Goal: Book appointment/travel/reservation

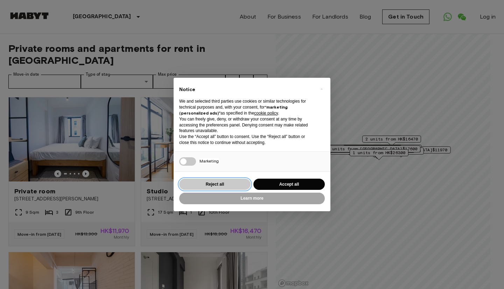
click at [221, 186] on button "Reject all" at bounding box center [214, 185] width 71 height 12
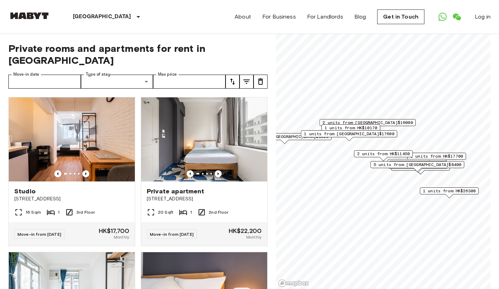
click at [86, 170] on icon "Previous image" at bounding box center [85, 173] width 7 height 7
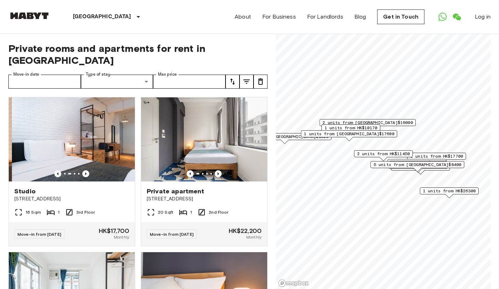
click at [86, 170] on icon "Previous image" at bounding box center [85, 173] width 7 height 7
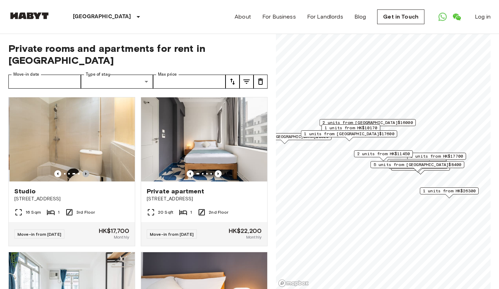
click at [86, 170] on icon "Previous image" at bounding box center [85, 173] width 7 height 7
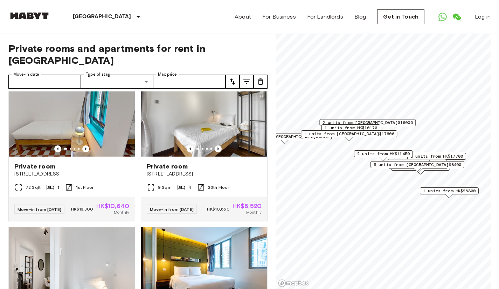
scroll to position [945, 0]
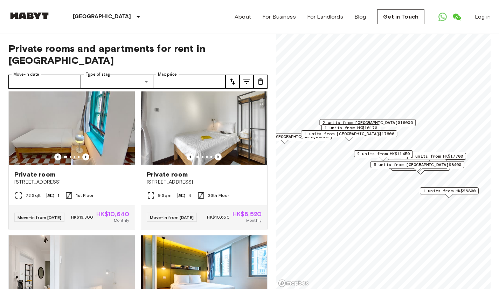
click at [214, 165] on img at bounding box center [204, 123] width 126 height 84
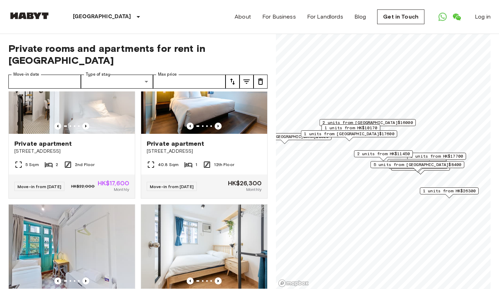
scroll to position [1097, 0]
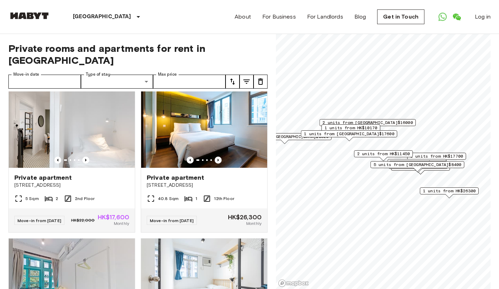
click at [84, 164] on icon "Previous image" at bounding box center [85, 160] width 7 height 7
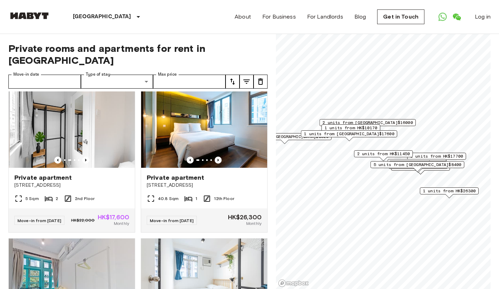
click at [84, 164] on icon "Previous image" at bounding box center [85, 160] width 7 height 7
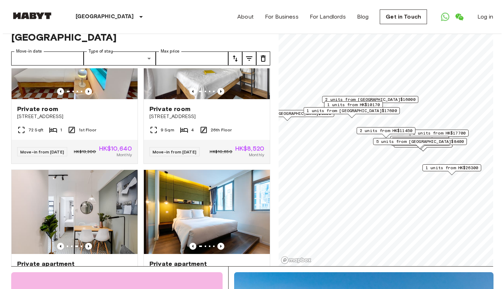
scroll to position [989, 0]
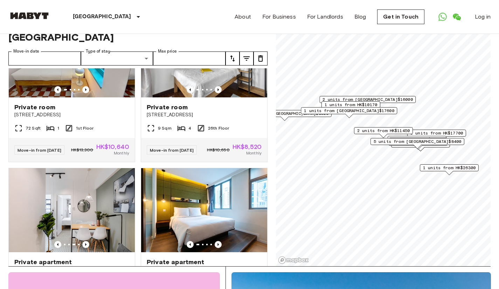
click at [208, 88] on img at bounding box center [204, 55] width 126 height 84
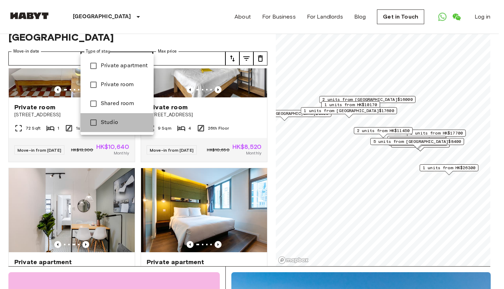
click at [106, 120] on span "Studio" at bounding box center [124, 122] width 47 height 8
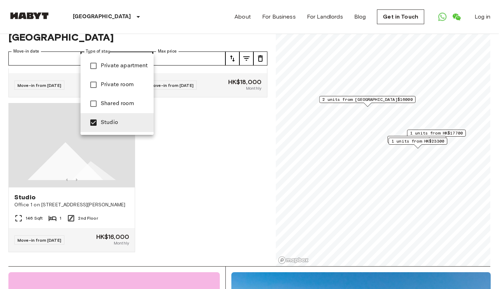
type input "**********"
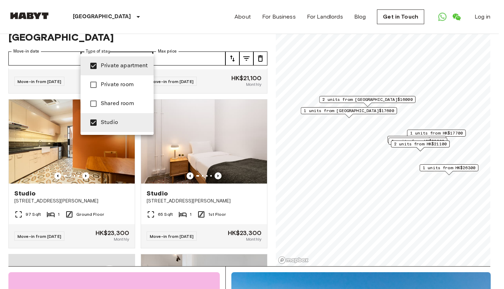
scroll to position [443, 0]
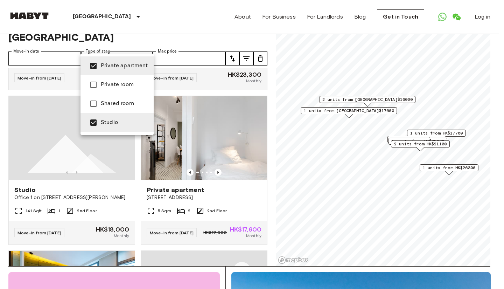
click at [61, 41] on div at bounding box center [252, 144] width 504 height 289
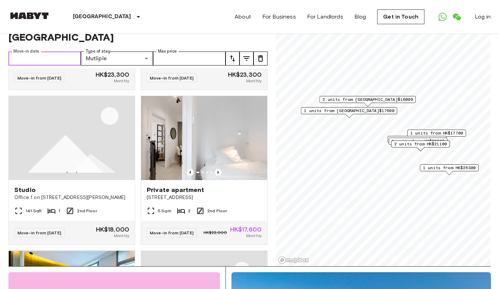
click at [66, 51] on input "Move-in date" at bounding box center [44, 58] width 72 height 14
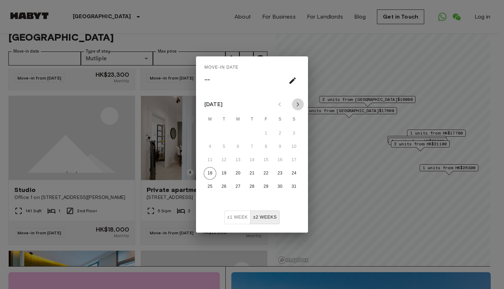
click at [300, 102] on icon "Next month" at bounding box center [298, 104] width 8 height 8
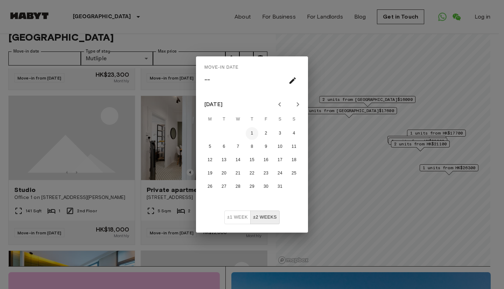
click at [253, 132] on button "1" at bounding box center [252, 133] width 13 height 13
type input "**********"
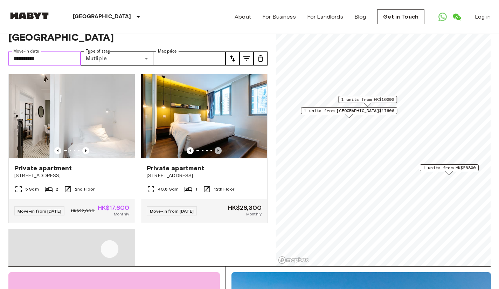
click at [216, 147] on icon "Previous image" at bounding box center [218, 150] width 7 height 7
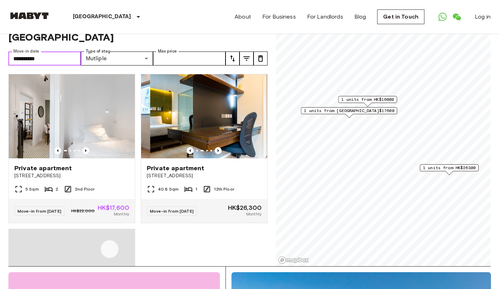
click at [216, 147] on icon "Previous image" at bounding box center [218, 150] width 7 height 7
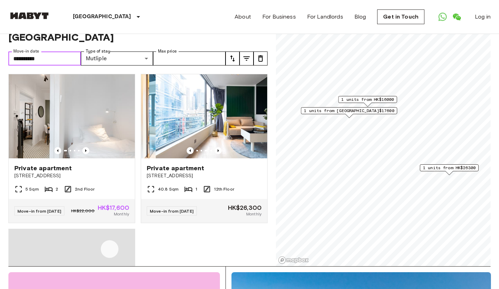
click at [216, 147] on icon "Previous image" at bounding box center [218, 150] width 7 height 7
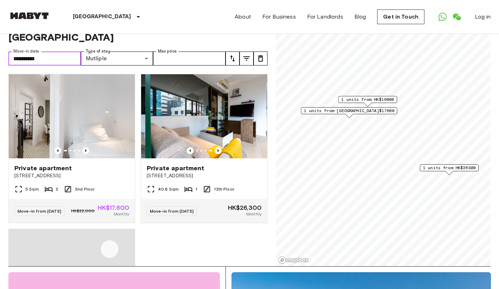
click at [216, 147] on icon "Previous image" at bounding box center [218, 150] width 7 height 7
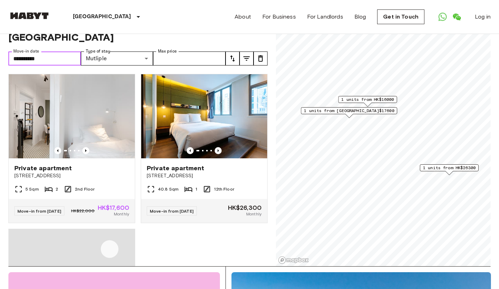
click at [84, 147] on icon "Previous image" at bounding box center [85, 150] width 7 height 7
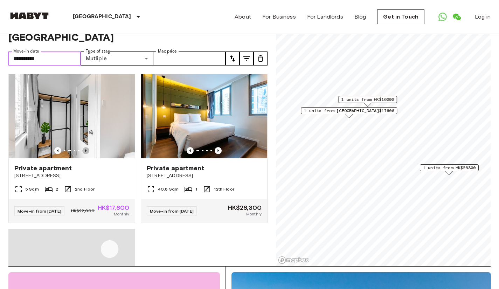
click at [84, 147] on icon "Previous image" at bounding box center [85, 150] width 7 height 7
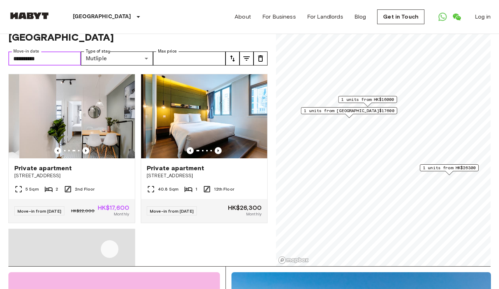
click at [84, 147] on icon "Previous image" at bounding box center [85, 150] width 7 height 7
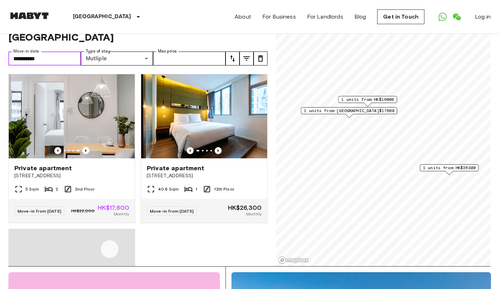
click at [91, 93] on img at bounding box center [72, 116] width 126 height 84
click at [103, 126] on img at bounding box center [72, 116] width 126 height 84
click at [93, 122] on img at bounding box center [72, 116] width 126 height 84
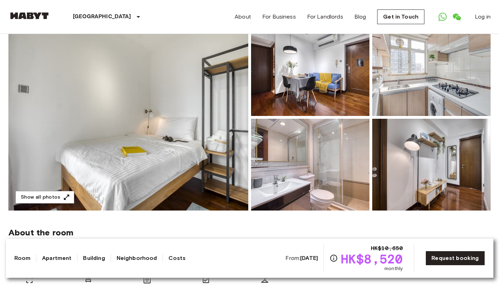
scroll to position [70, 0]
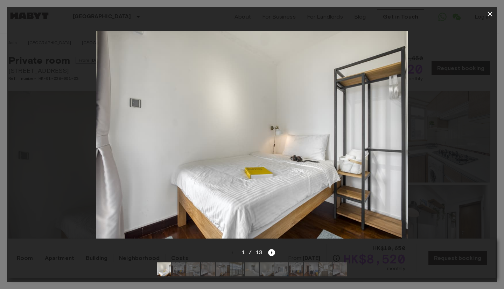
click at [491, 16] on icon "button" at bounding box center [490, 14] width 8 height 8
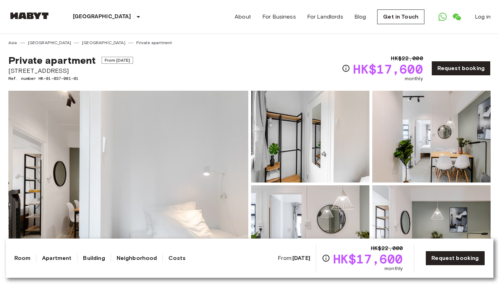
click at [153, 202] on img at bounding box center [128, 184] width 240 height 186
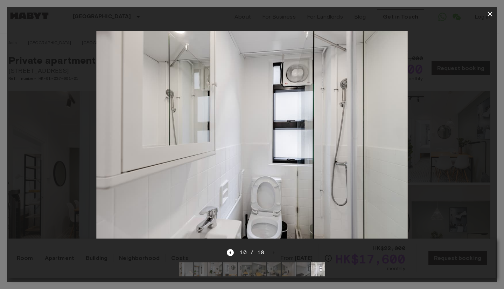
click at [181, 262] on img at bounding box center [186, 269] width 14 height 14
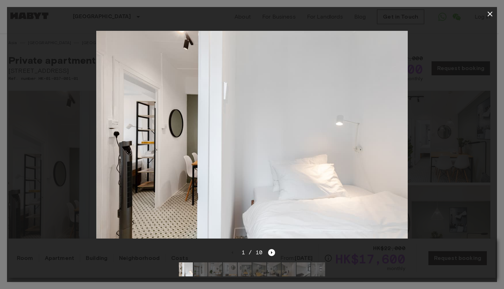
click at [492, 9] on button "button" at bounding box center [490, 14] width 14 height 14
